Goal: Task Accomplishment & Management: Use online tool/utility

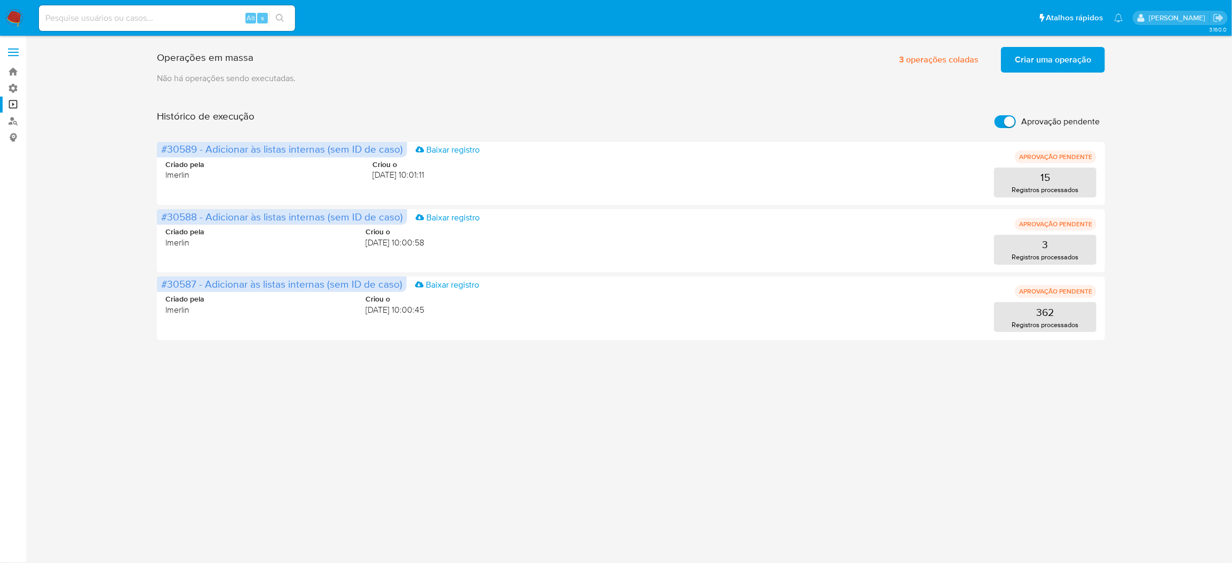
click at [1026, 60] on span "Criar uma operação" at bounding box center [1052, 59] width 76 height 23
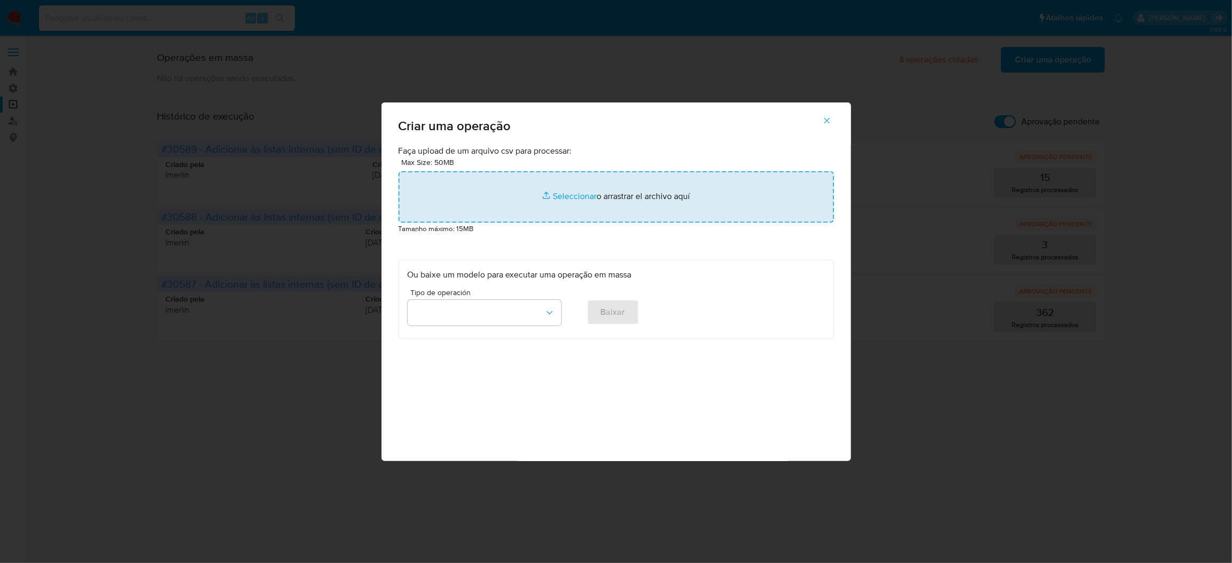
click at [527, 222] on input "file" at bounding box center [615, 196] width 435 height 51
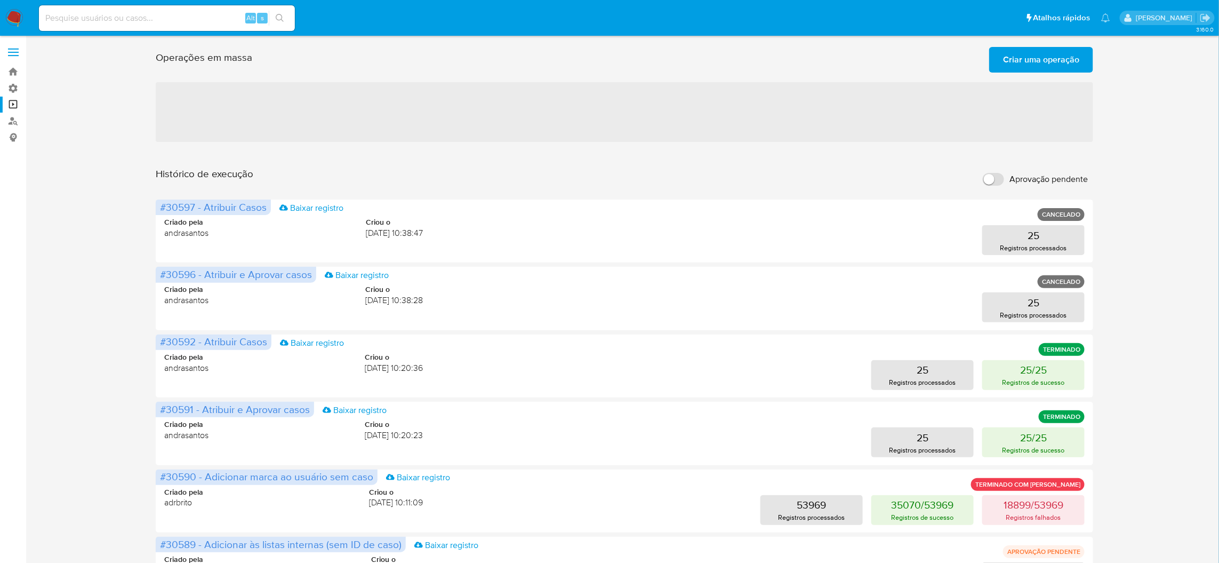
click at [1062, 64] on span "Criar uma operação" at bounding box center [1041, 59] width 76 height 23
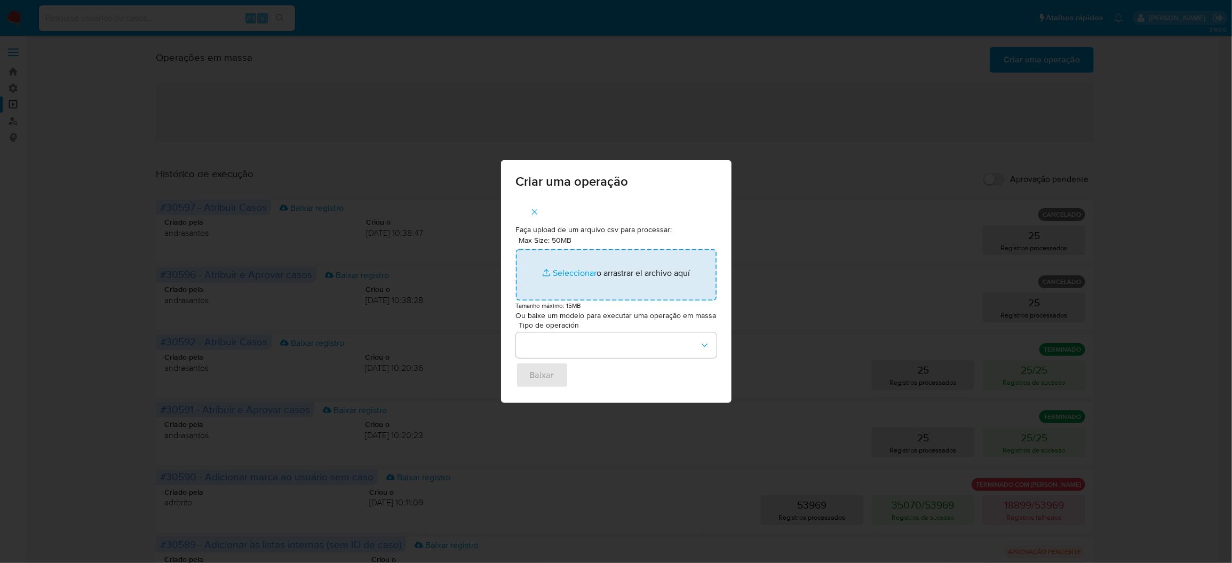
click at [607, 263] on input "Max Size: 50MB Seleccionar archivos" at bounding box center [616, 274] width 201 height 51
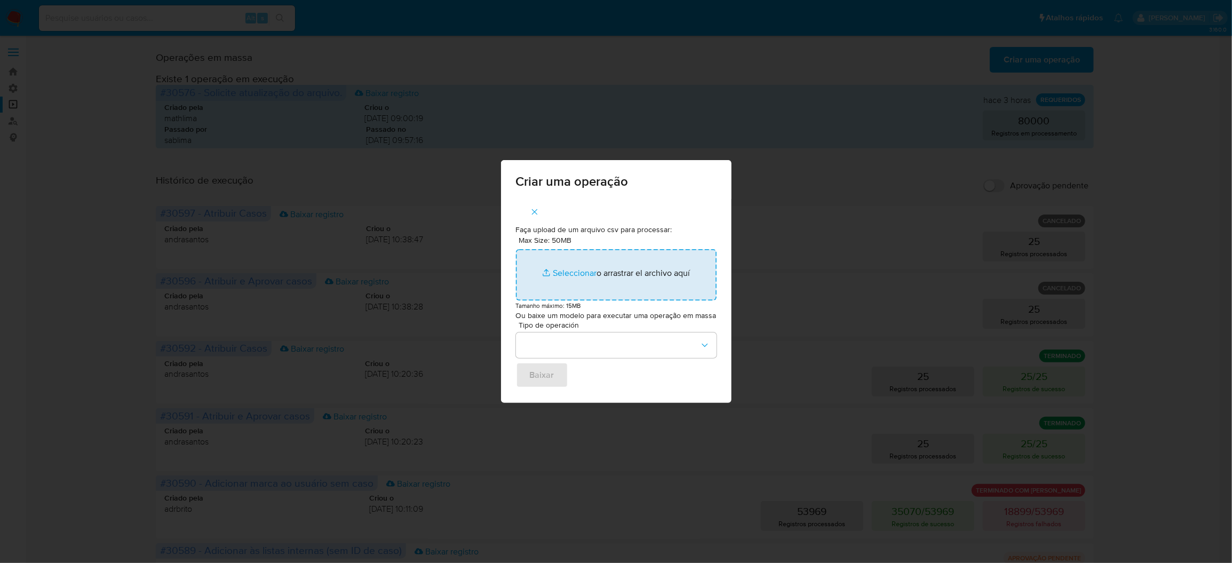
click at [602, 261] on input "Max Size: 50MB Seleccionar archivos" at bounding box center [616, 274] width 201 height 51
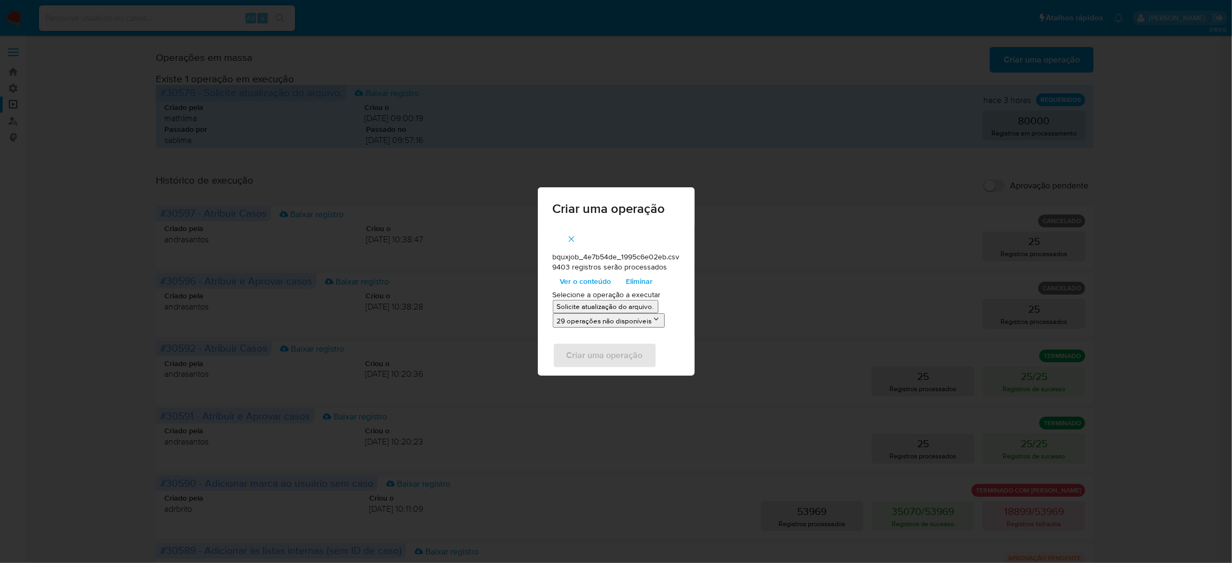
click at [598, 309] on p "Solicite atualização do arquivo." at bounding box center [605, 306] width 97 height 10
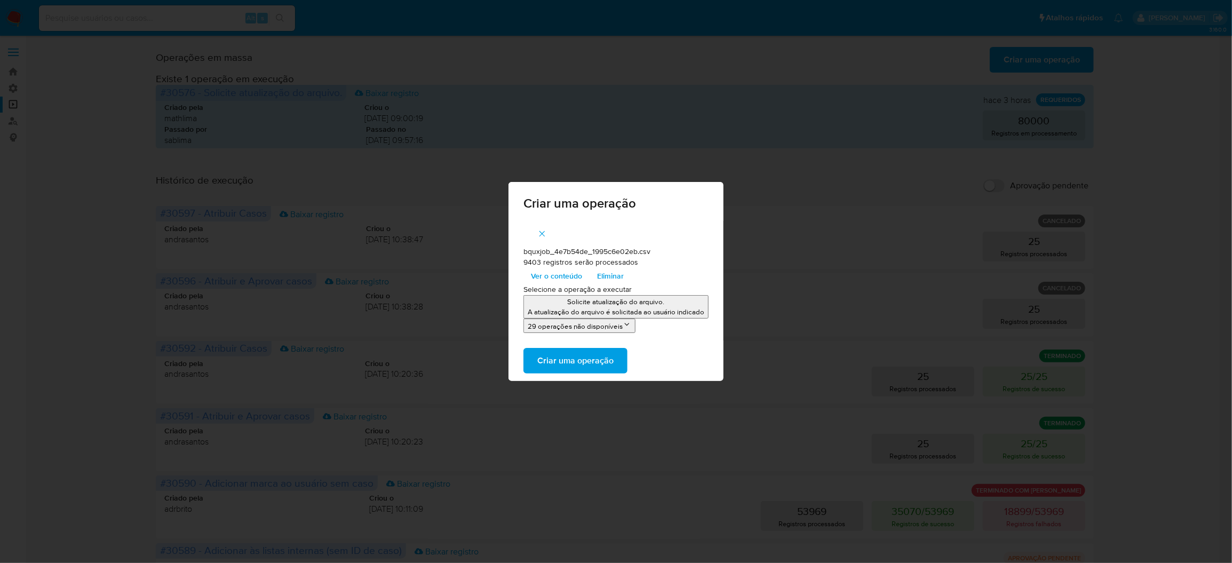
click at [613, 357] on span "Criar uma operação" at bounding box center [575, 360] width 76 height 23
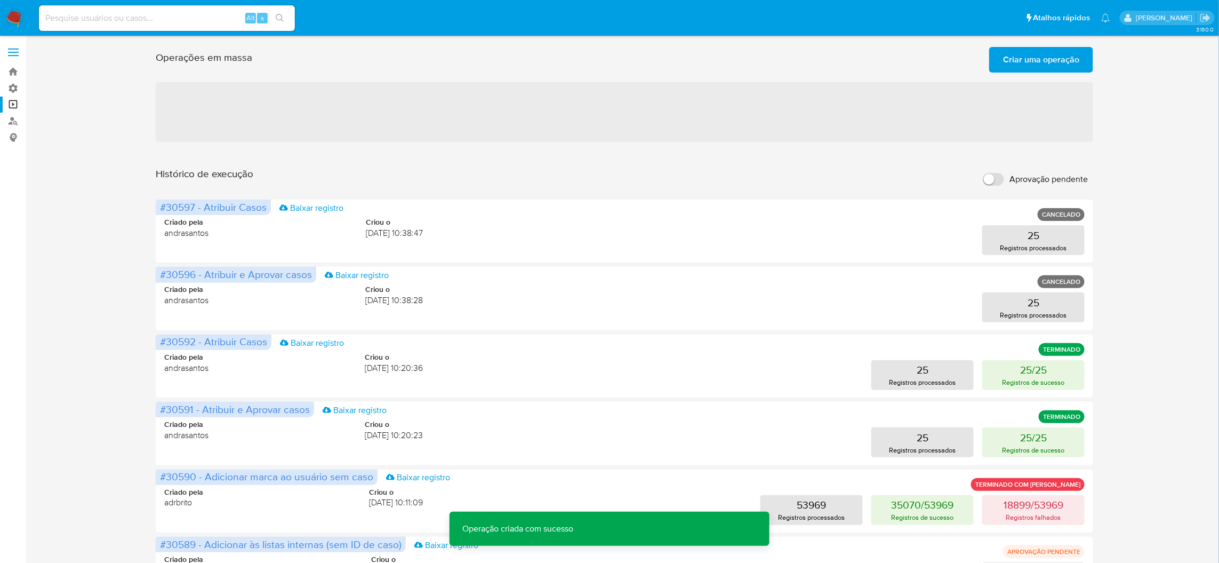
click at [1022, 58] on span "Criar uma operação" at bounding box center [1041, 59] width 76 height 23
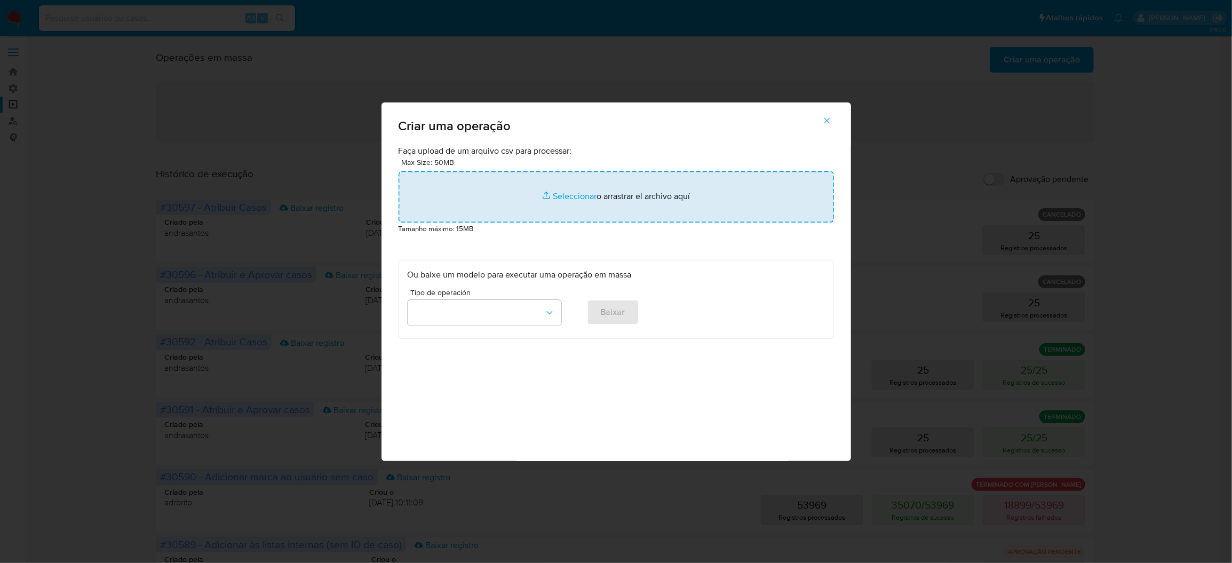
click at [570, 222] on input "file" at bounding box center [615, 196] width 435 height 51
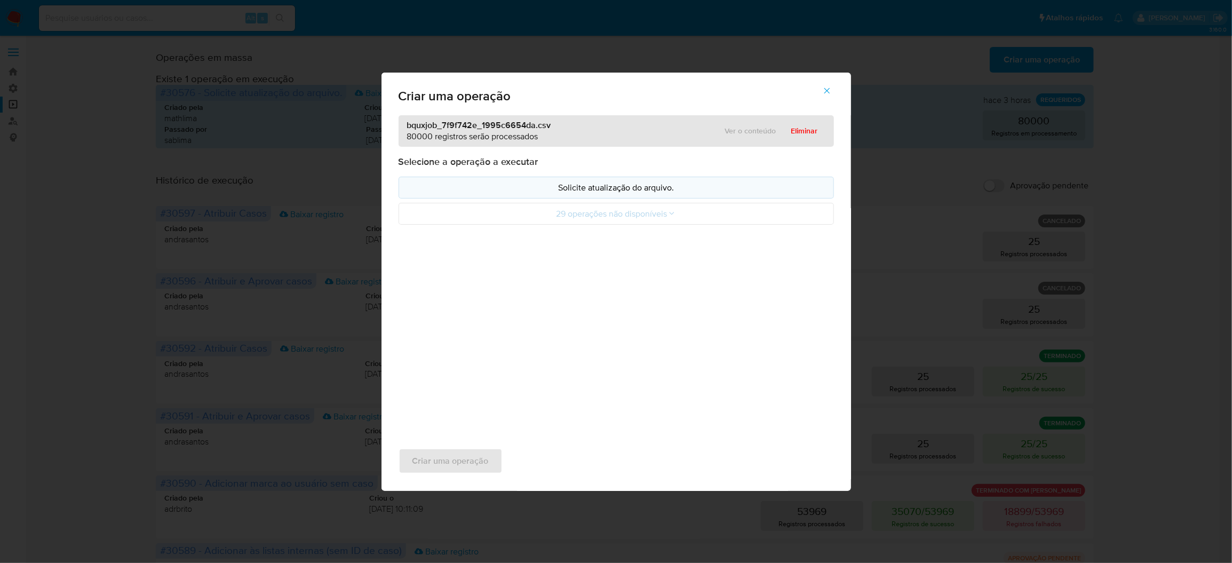
click at [546, 194] on p "Solicite atualização do arquivo." at bounding box center [615, 187] width 417 height 12
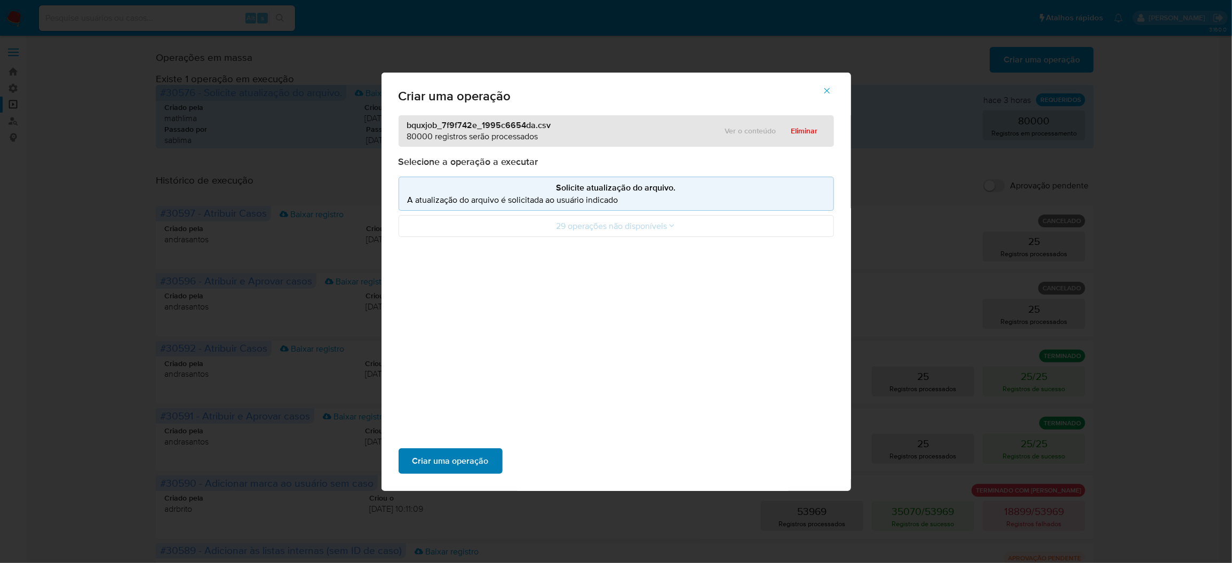
click at [489, 449] on span "Criar uma operação" at bounding box center [450, 460] width 76 height 23
